Goal: Check status

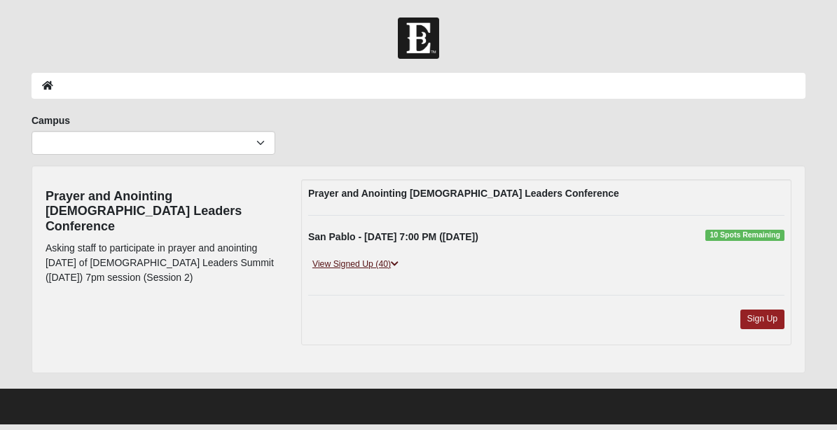
click at [347, 266] on link "View Signed Up (40)" at bounding box center [355, 264] width 95 height 15
click at [360, 266] on link "View Signed Up (40)" at bounding box center [355, 264] width 95 height 15
